Goal: Information Seeking & Learning: Learn about a topic

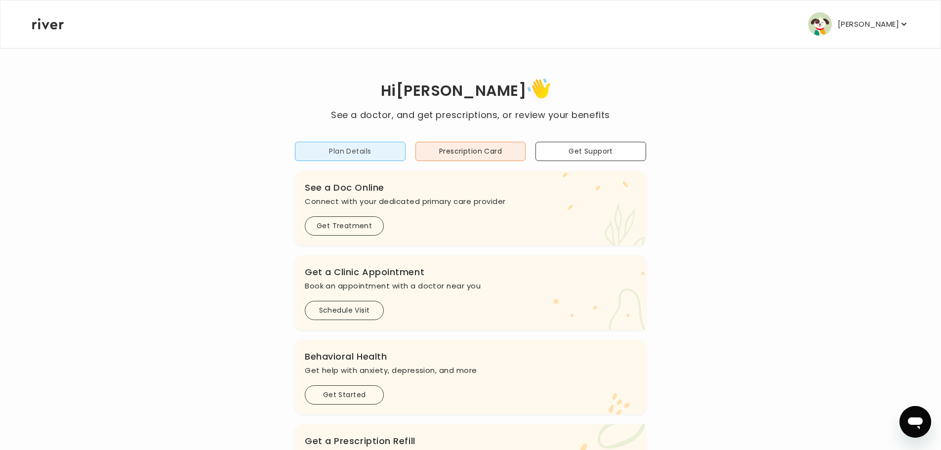
click at [367, 154] on button "Plan Details" at bounding box center [350, 151] width 111 height 19
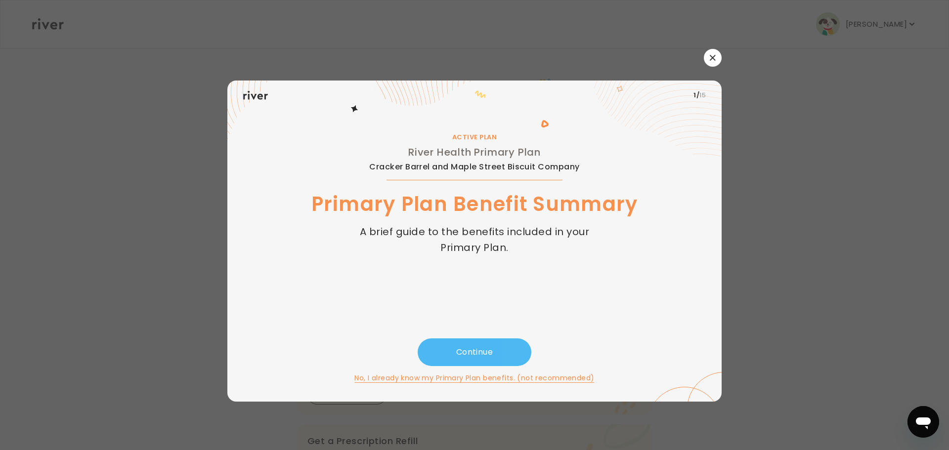
click at [500, 357] on button "Continue" at bounding box center [475, 353] width 114 height 28
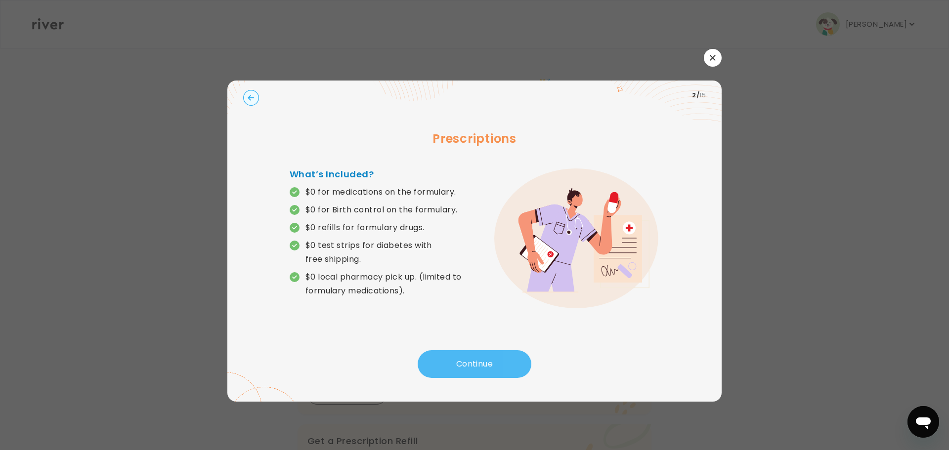
click at [500, 356] on button "Continue" at bounding box center [475, 364] width 114 height 28
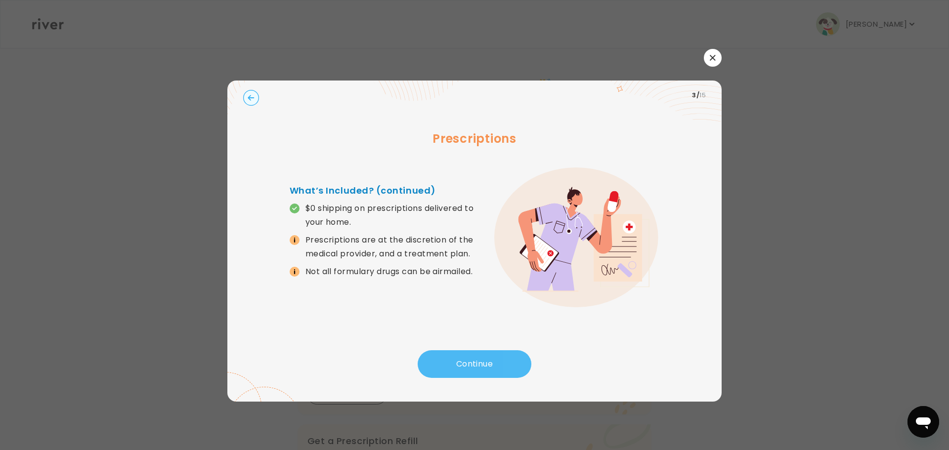
click at [500, 356] on button "Continue" at bounding box center [475, 364] width 114 height 28
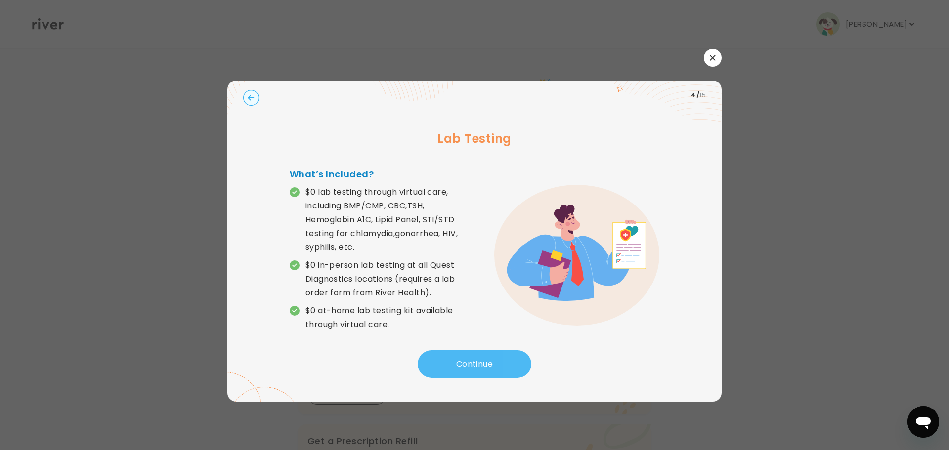
click at [500, 356] on button "Continue" at bounding box center [475, 364] width 114 height 28
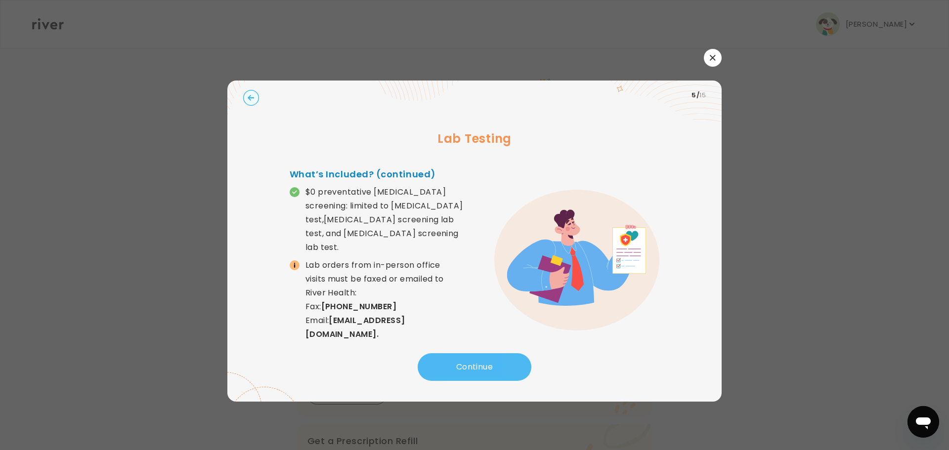
click at [500, 356] on button "Continue" at bounding box center [475, 367] width 114 height 28
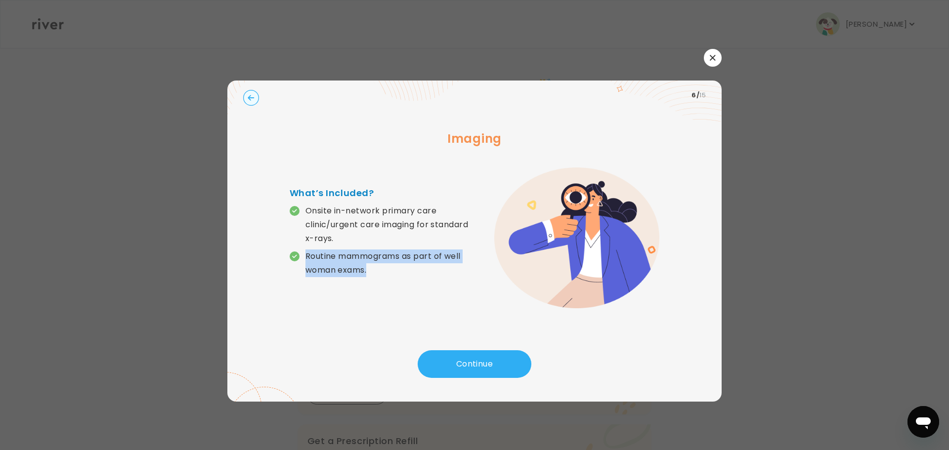
drag, startPoint x: 371, startPoint y: 271, endPoint x: 305, endPoint y: 251, distance: 68.6
click at [305, 251] on p "Routine mammograms as part of well woman exams." at bounding box center [389, 264] width 169 height 28
copy p "Routine mammograms as part of well woman exams."
click at [436, 282] on div "What’s Included? Onsite in-network primary care clinic/urgent care imaging for …" at bounding box center [382, 237] width 185 height 103
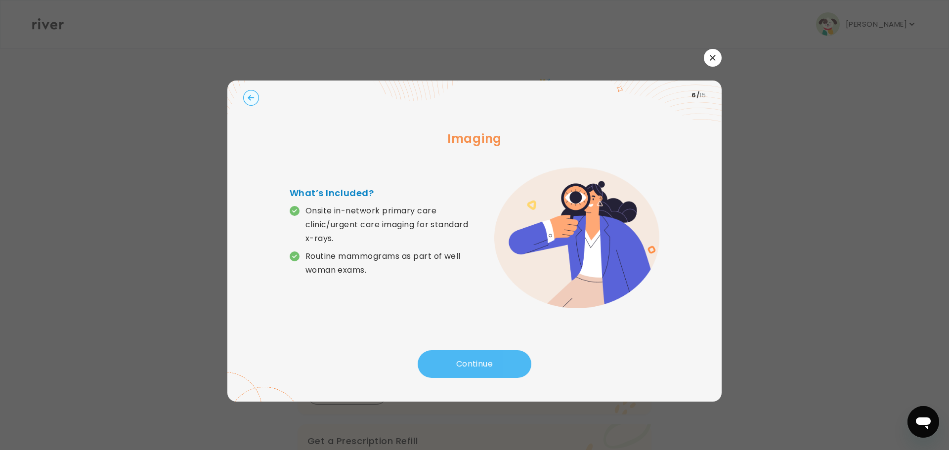
click at [497, 360] on button "Continue" at bounding box center [475, 364] width 114 height 28
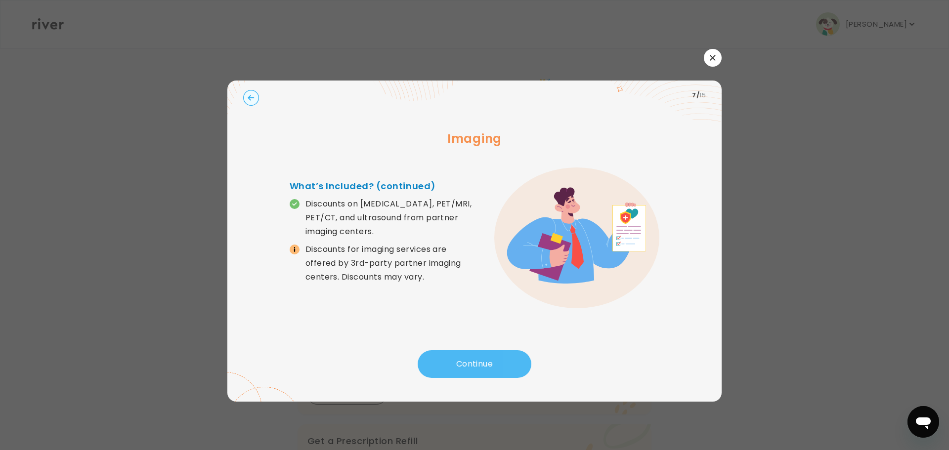
click at [498, 356] on button "Continue" at bounding box center [475, 364] width 114 height 28
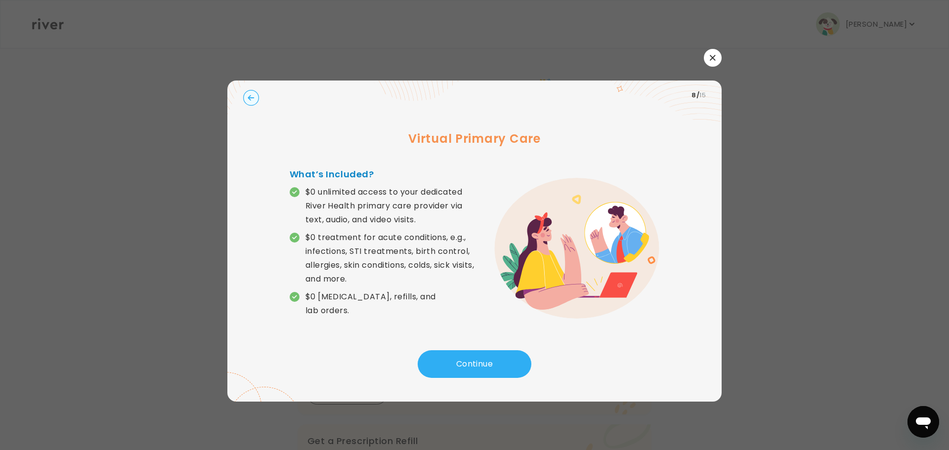
click at [720, 52] on button "button" at bounding box center [713, 58] width 18 height 18
